Goal: Information Seeking & Learning: Find specific page/section

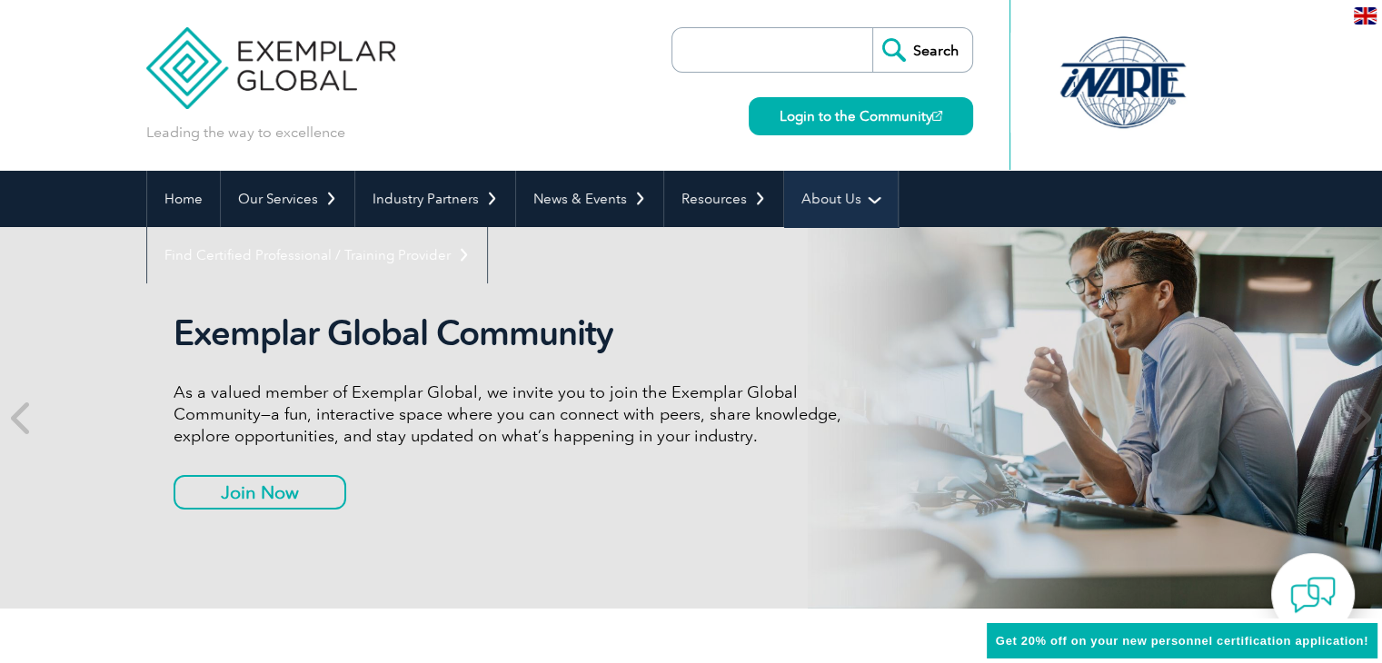
click at [837, 193] on link "About Us" at bounding box center [841, 199] width 114 height 56
click at [840, 194] on link "About Us" at bounding box center [841, 199] width 114 height 56
click at [851, 199] on link "About Us" at bounding box center [841, 199] width 114 height 56
click at [863, 197] on link "About Us" at bounding box center [841, 199] width 114 height 56
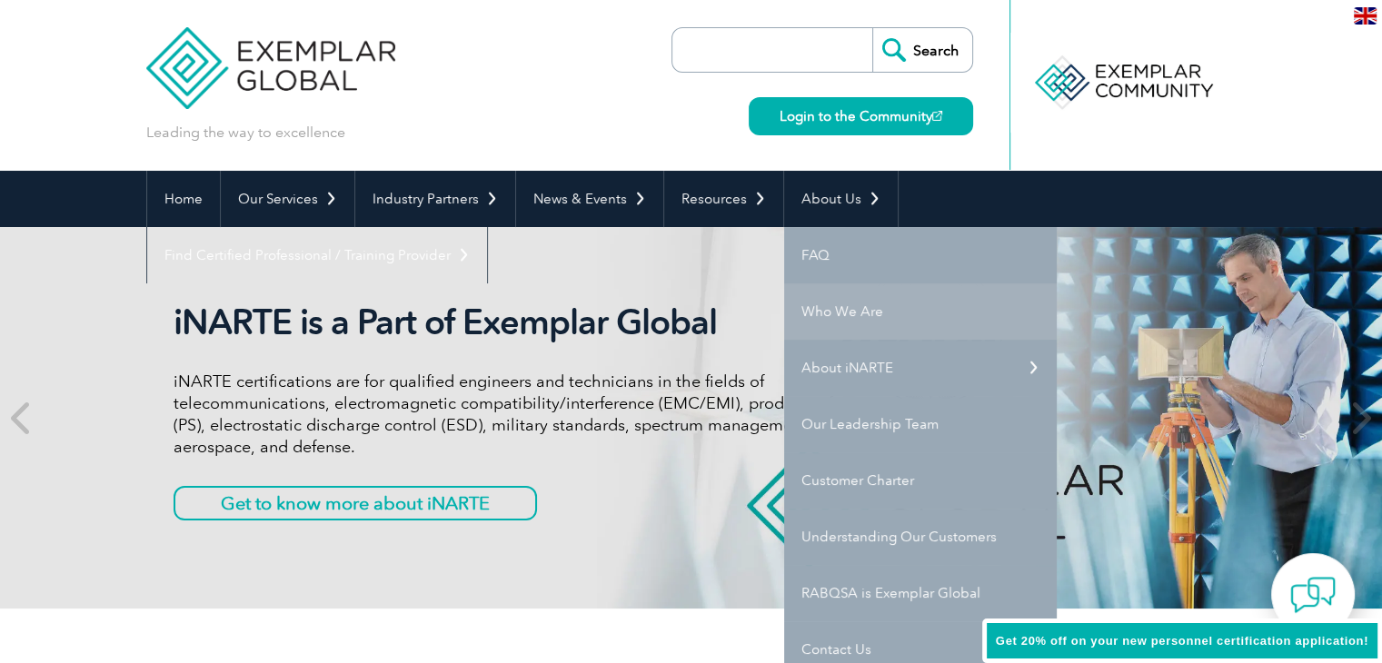
click at [865, 318] on link "Who We Are" at bounding box center [920, 311] width 273 height 56
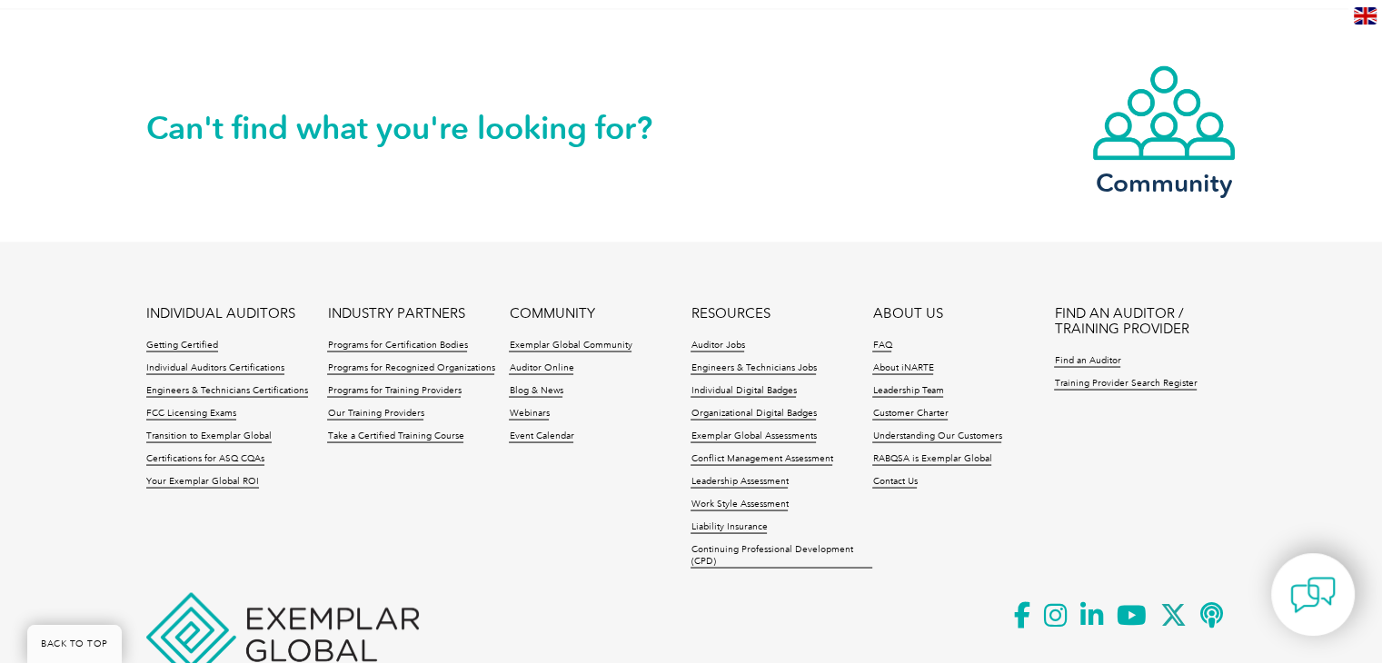
scroll to position [3357, 0]
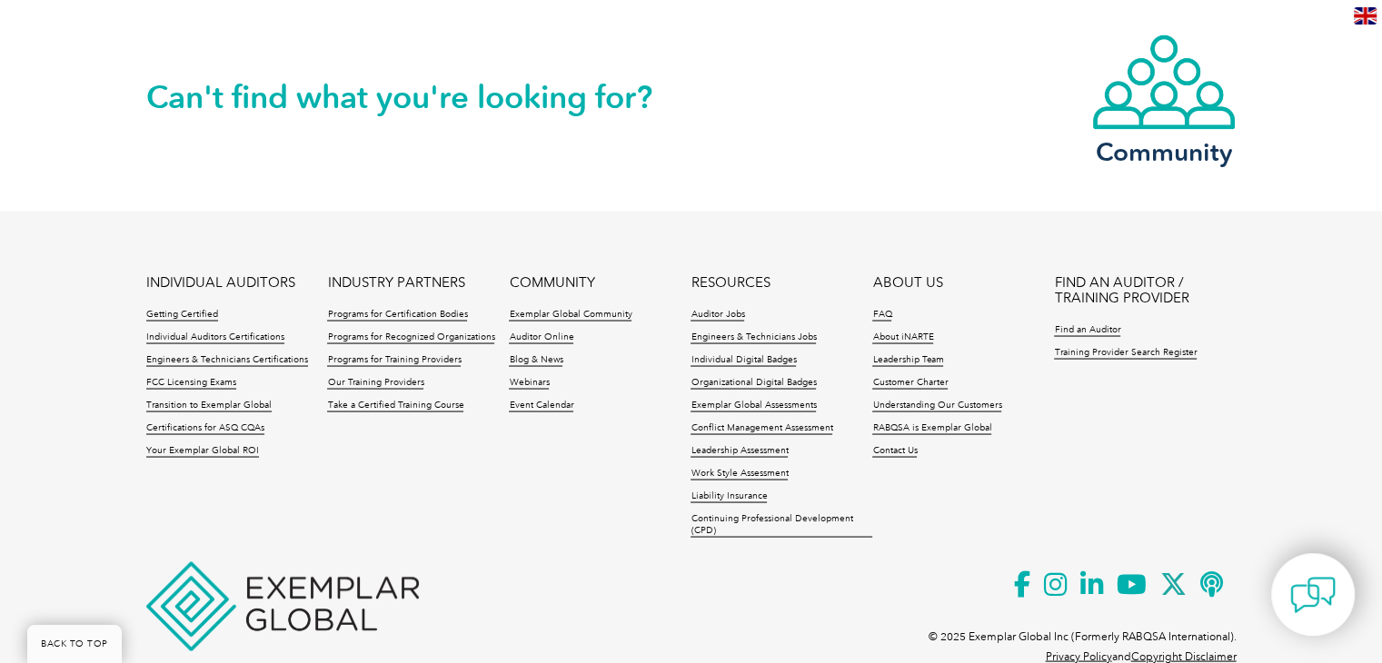
click at [1094, 274] on link "FIND AN AUDITOR / TRAINING PROVIDER" at bounding box center [1145, 289] width 182 height 31
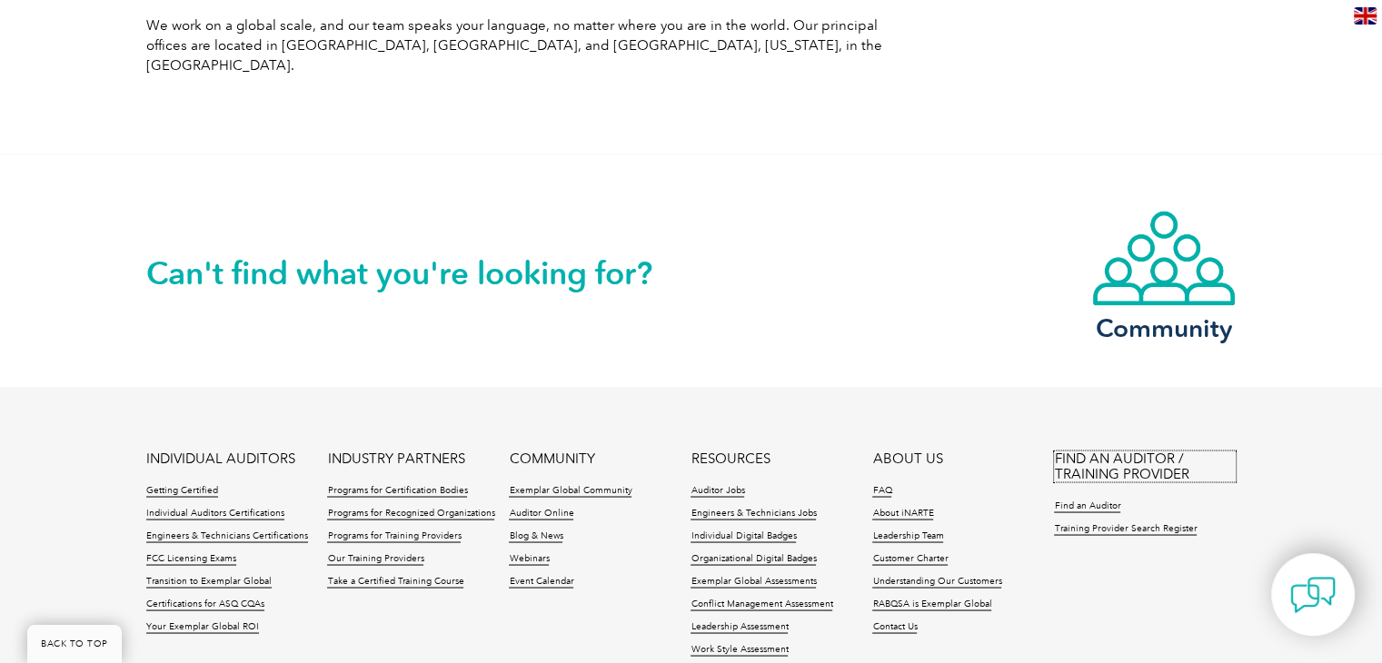
scroll to position [3357, 0]
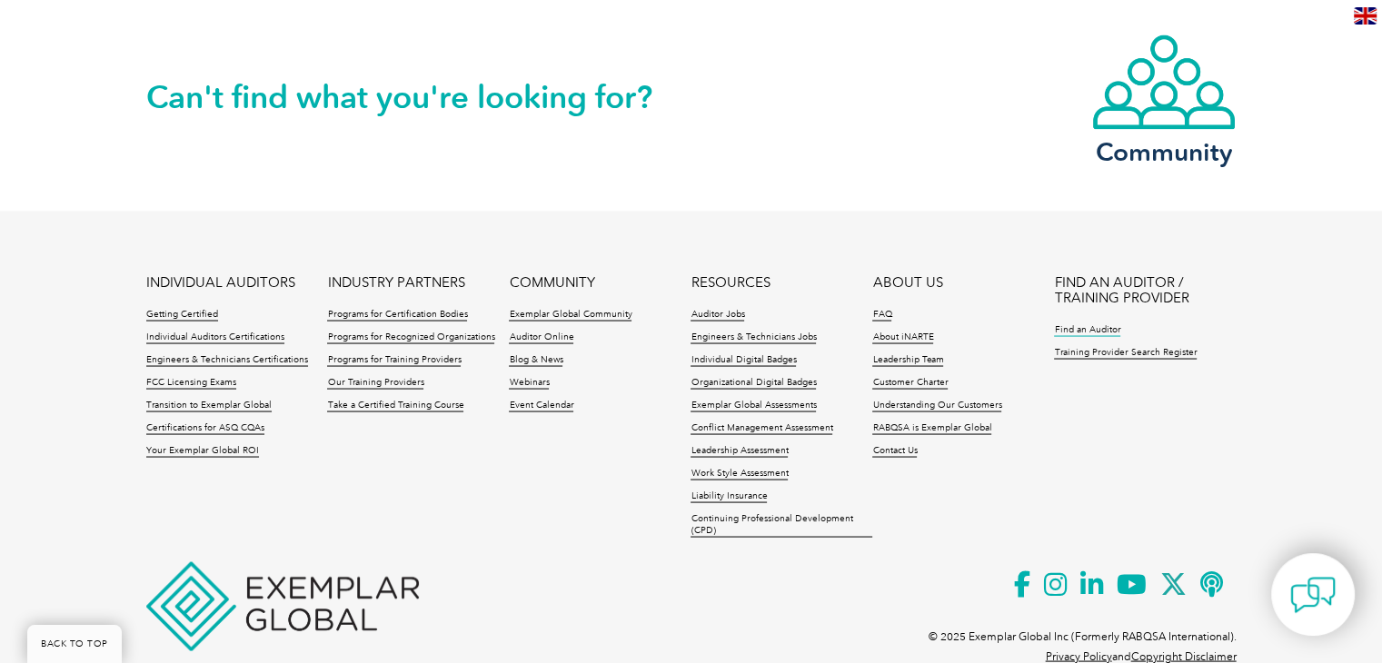
click at [1091, 323] on link "Find an Auditor" at bounding box center [1087, 329] width 66 height 13
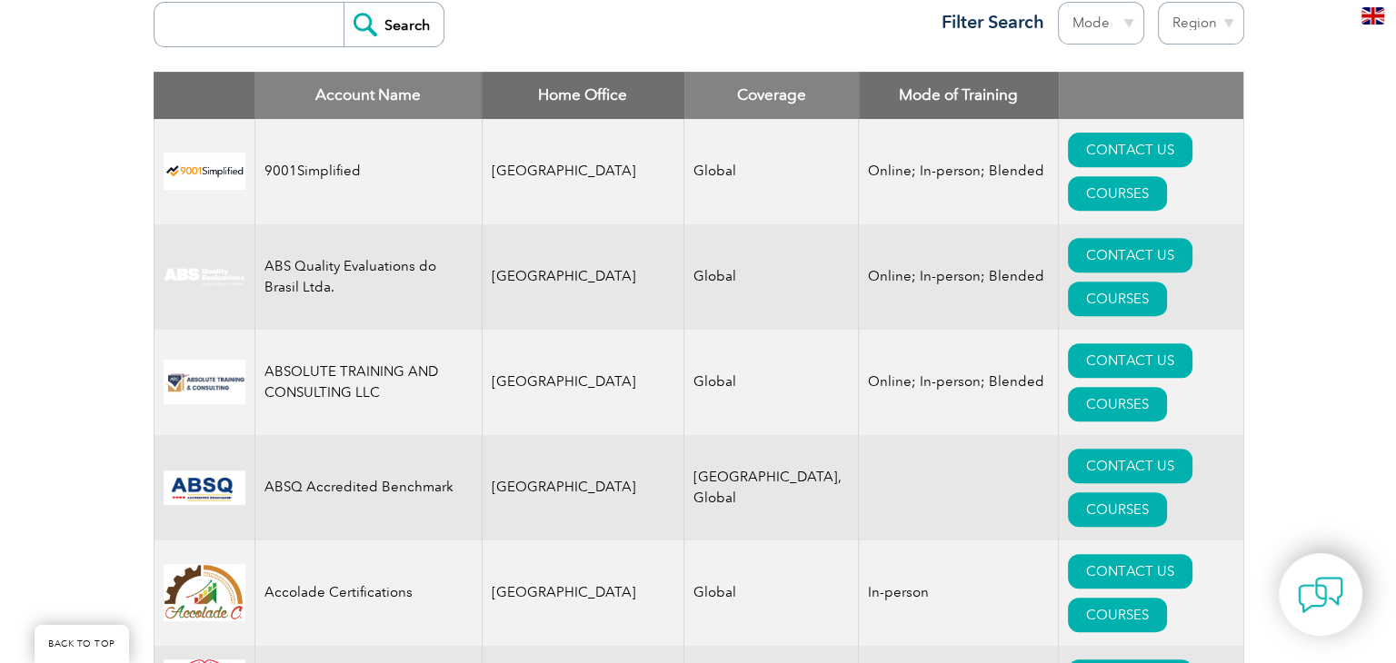
scroll to position [636, 0]
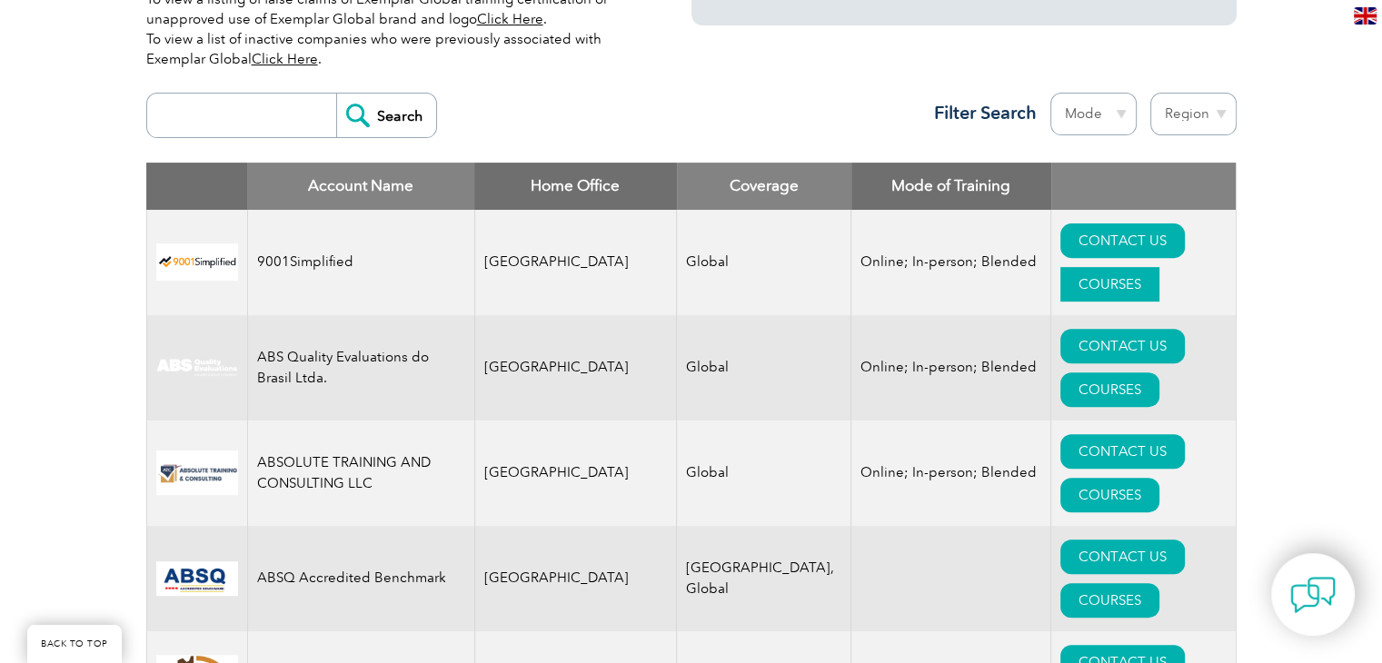
click at [1159, 267] on link "COURSES" at bounding box center [1109, 284] width 99 height 35
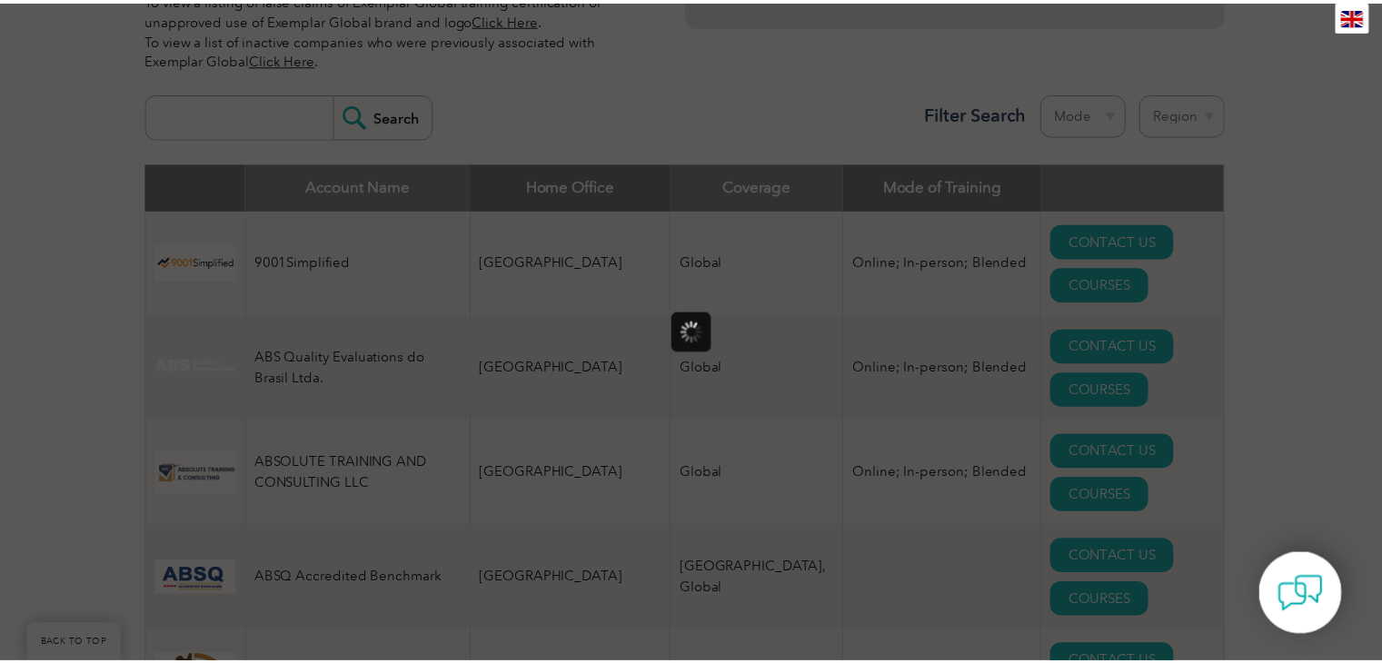
scroll to position [0, 0]
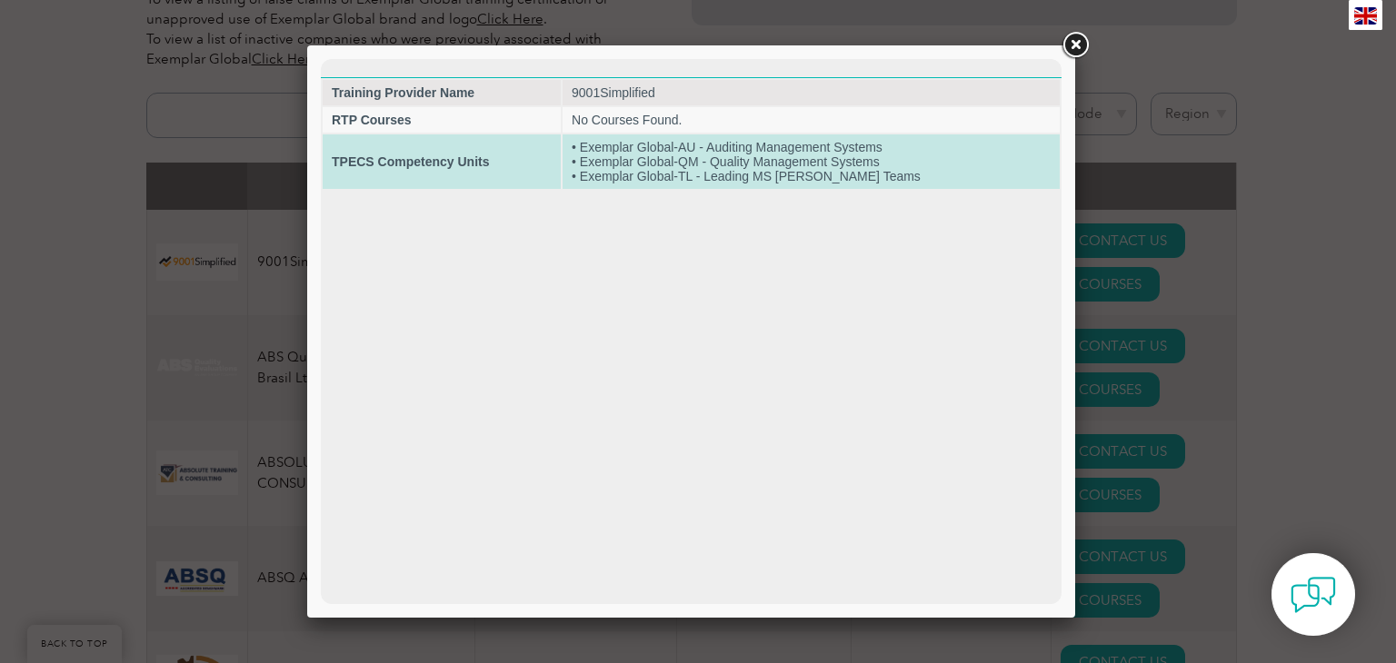
click at [837, 153] on td "• Exemplar Global-AU - Auditing Management Systems • Exemplar Global-QM - Quali…" at bounding box center [810, 161] width 497 height 55
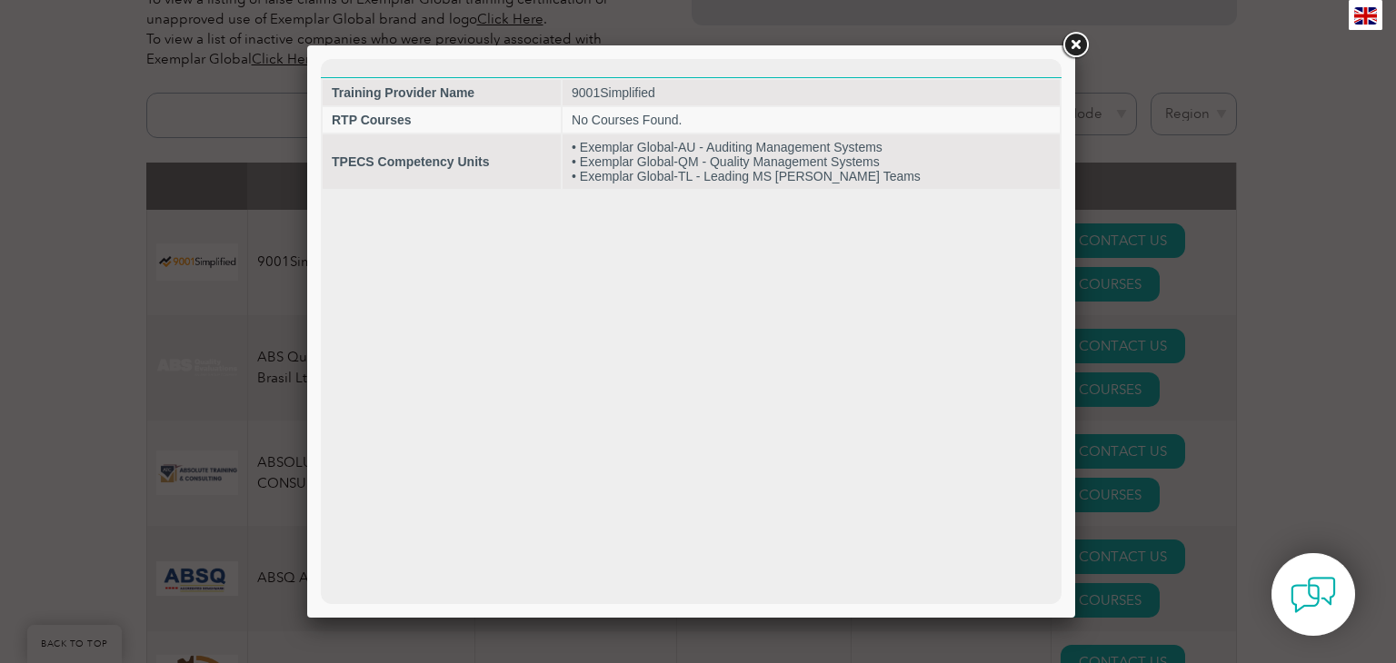
click at [1072, 47] on link at bounding box center [1075, 45] width 33 height 33
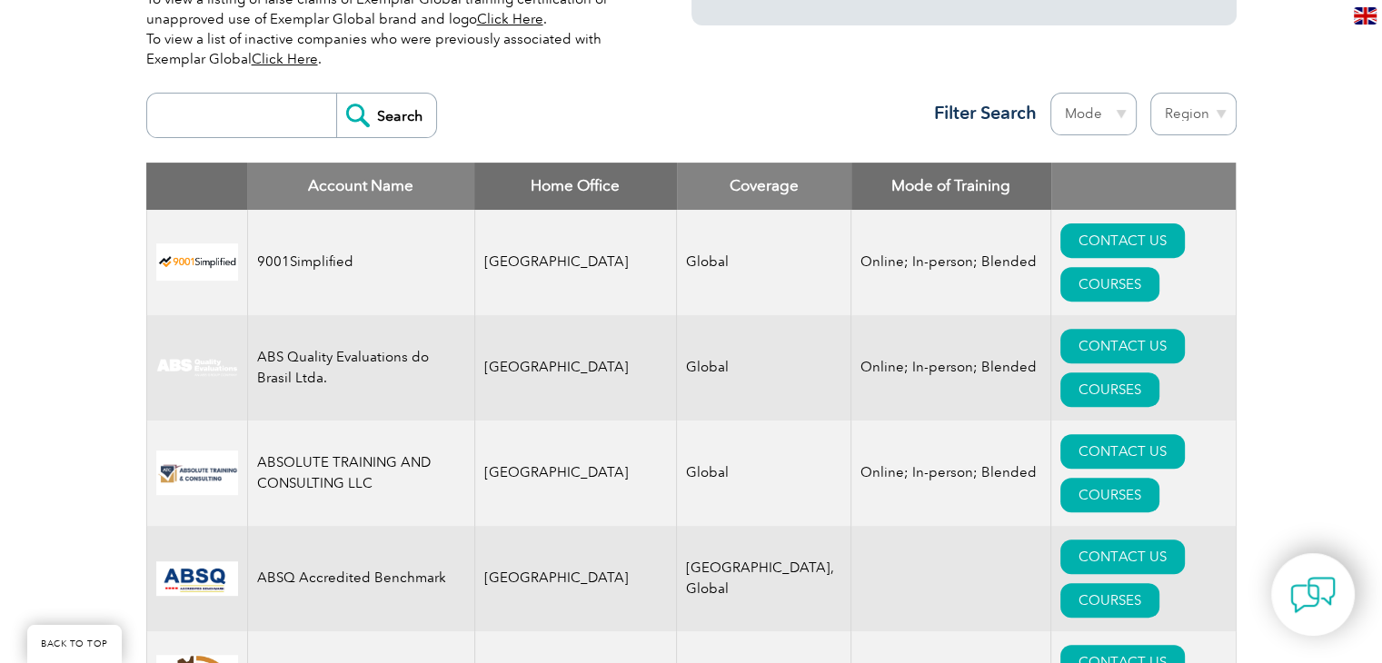
click at [213, 244] on img at bounding box center [197, 262] width 82 height 37
drag, startPoint x: 352, startPoint y: 237, endPoint x: 251, endPoint y: 229, distance: 101.2
click at [251, 229] on td "9001Simplified" at bounding box center [360, 262] width 227 height 105
copy td "9001Simplified"
